Goal: Transaction & Acquisition: Purchase product/service

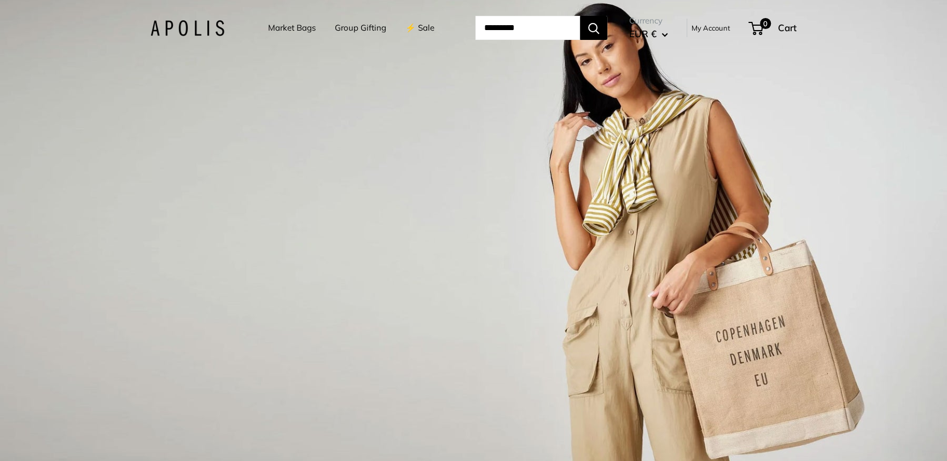
click at [414, 34] on link "⚡️ Sale" at bounding box center [419, 27] width 29 height 15
click at [289, 31] on link "Market Bags" at bounding box center [292, 27] width 48 height 15
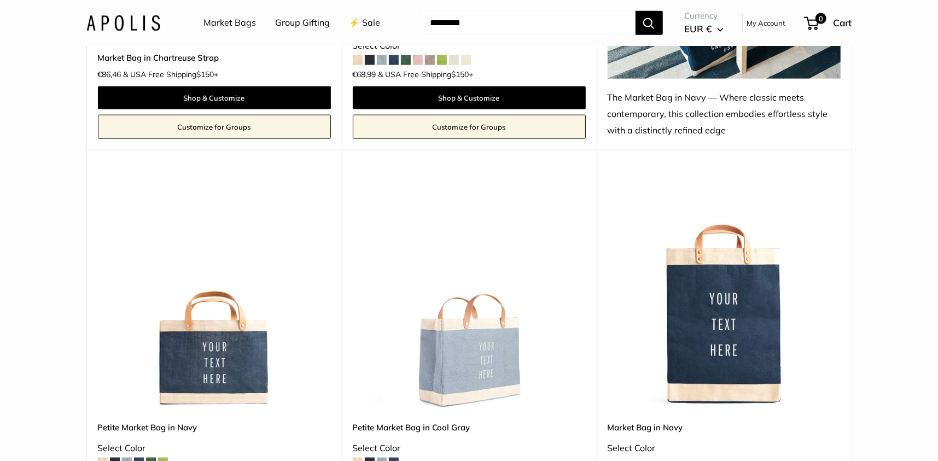
scroll to position [4323, 0]
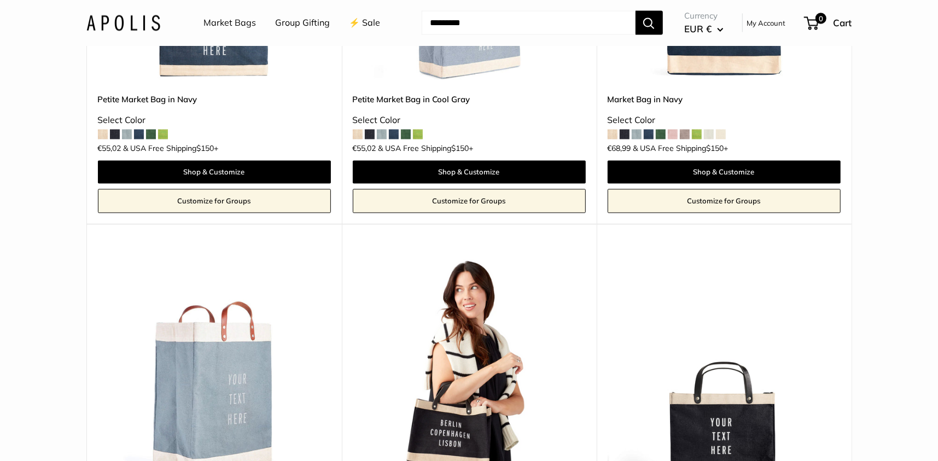
click at [565, 25] on input "Search..." at bounding box center [529, 23] width 214 height 24
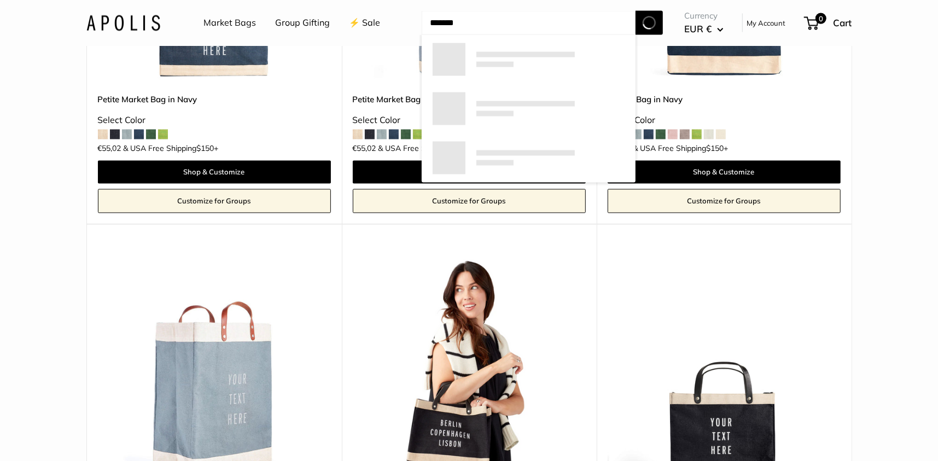
type input "*******"
click at [636, 11] on button "Search" at bounding box center [649, 23] width 27 height 24
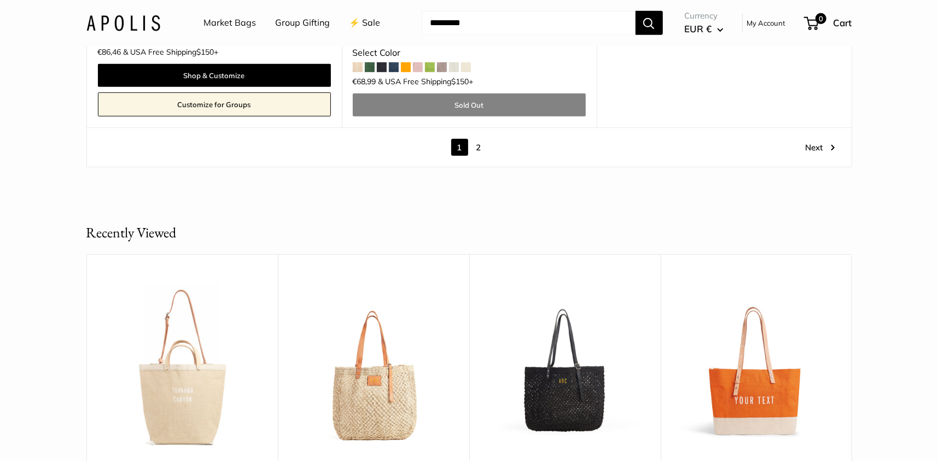
scroll to position [6457, 0]
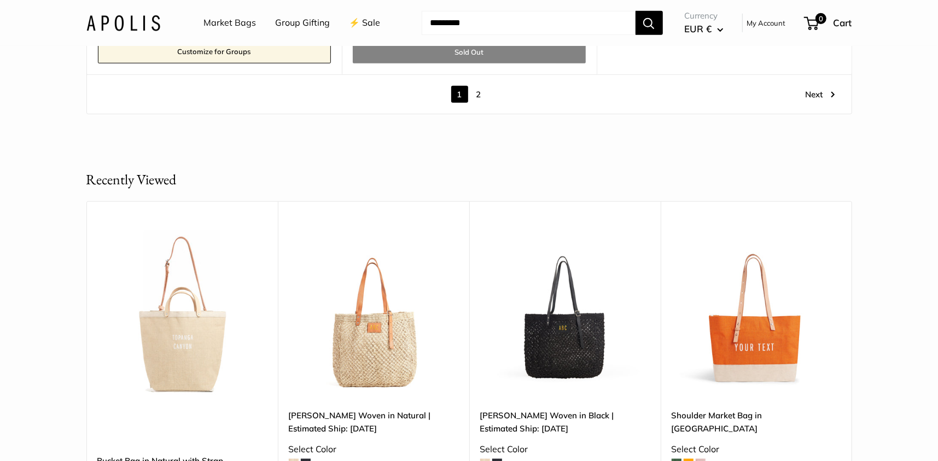
click at [479, 95] on link "2" at bounding box center [479, 94] width 17 height 17
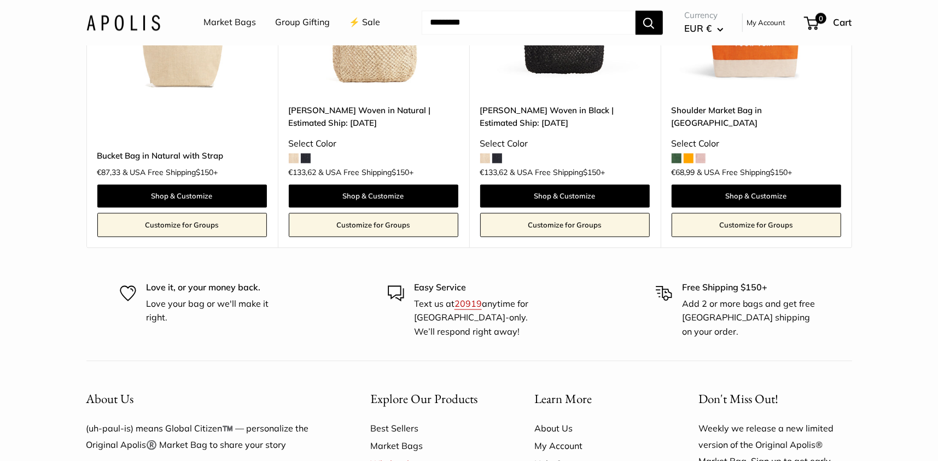
scroll to position [1287, 0]
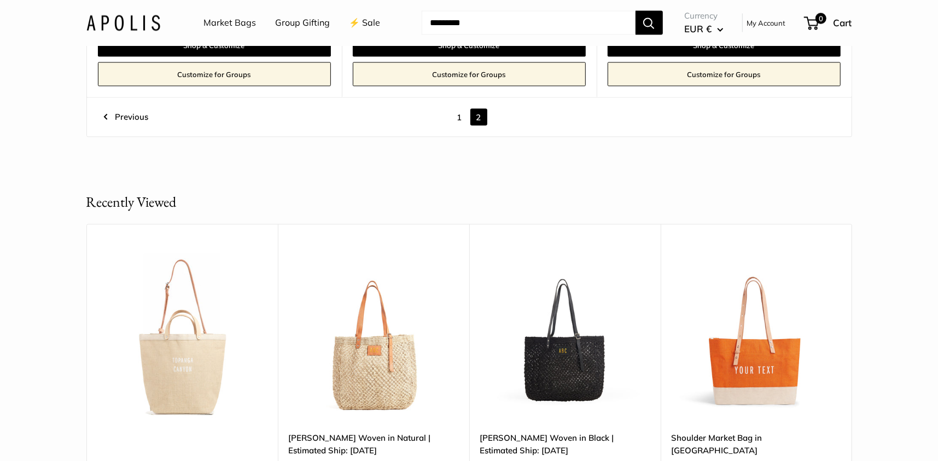
click at [461, 120] on link "1" at bounding box center [459, 117] width 17 height 17
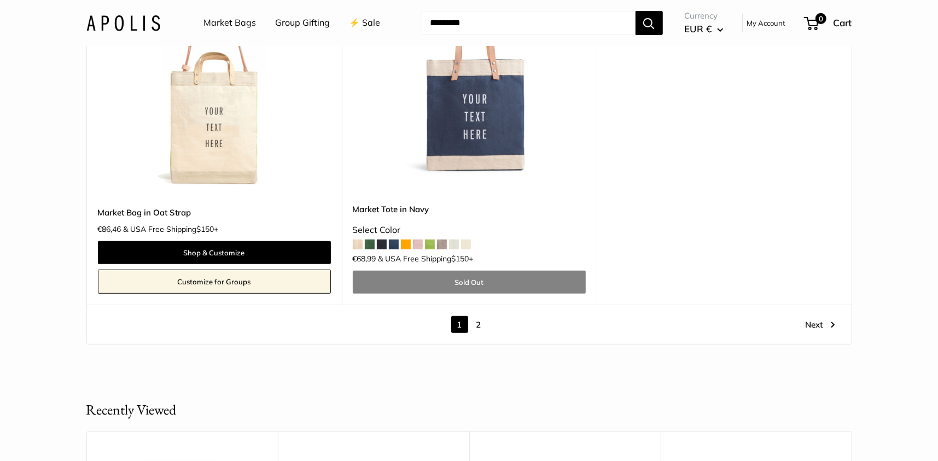
scroll to position [6213, 0]
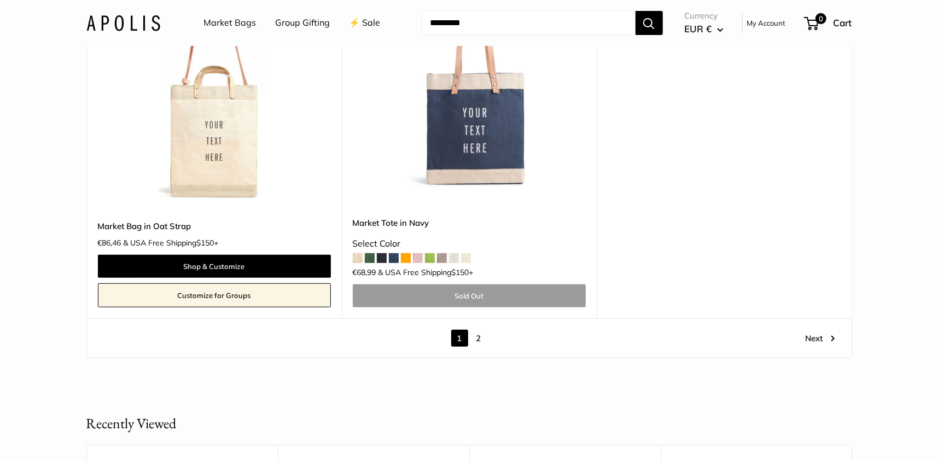
click at [478, 292] on link "Sold Out" at bounding box center [469, 296] width 233 height 23
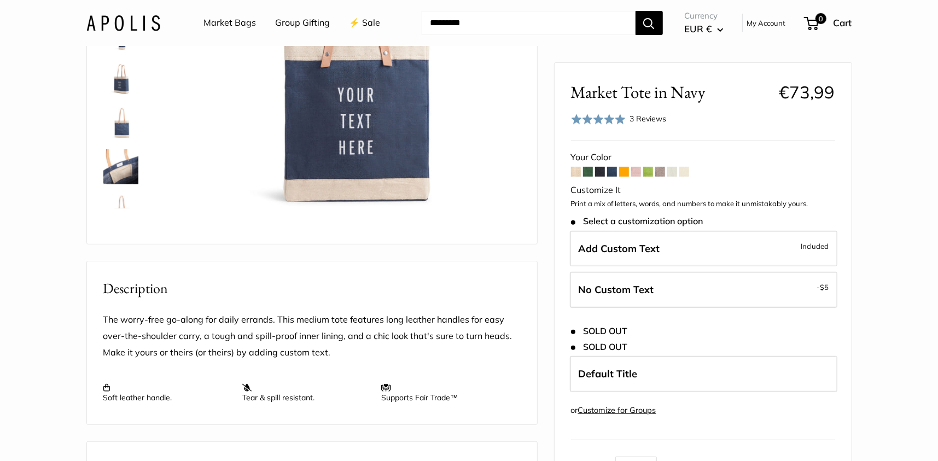
scroll to position [492, 0]
